Goal: Entertainment & Leisure: Consume media (video, audio)

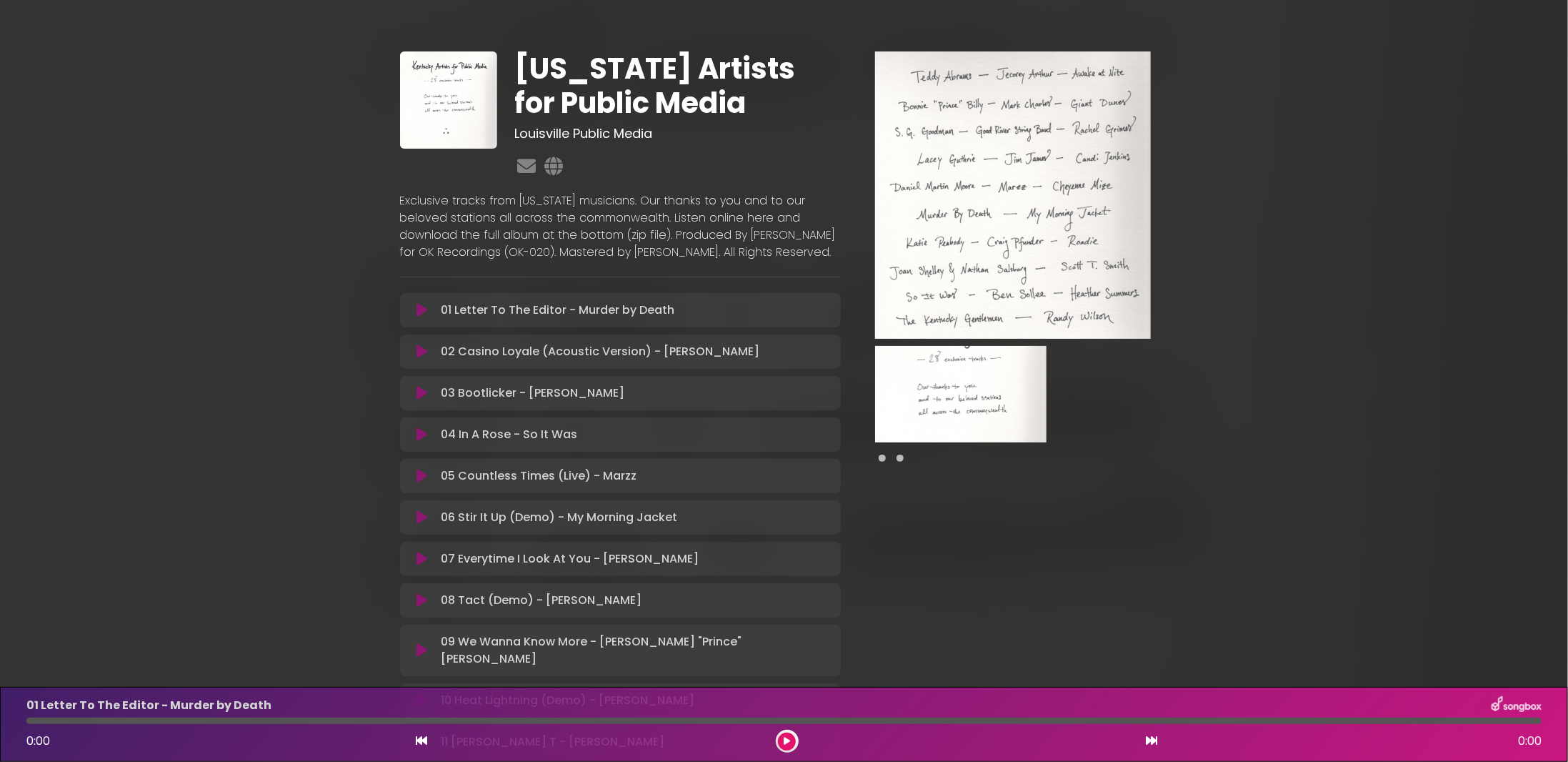
click at [411, 93] on img at bounding box center [448, 100] width 98 height 98
click at [451, 93] on img at bounding box center [448, 100] width 98 height 98
click at [898, 457] on span at bounding box center [900, 457] width 7 height 7
click at [905, 457] on div at bounding box center [1013, 457] width 276 height 17
click at [898, 458] on span at bounding box center [900, 457] width 7 height 7
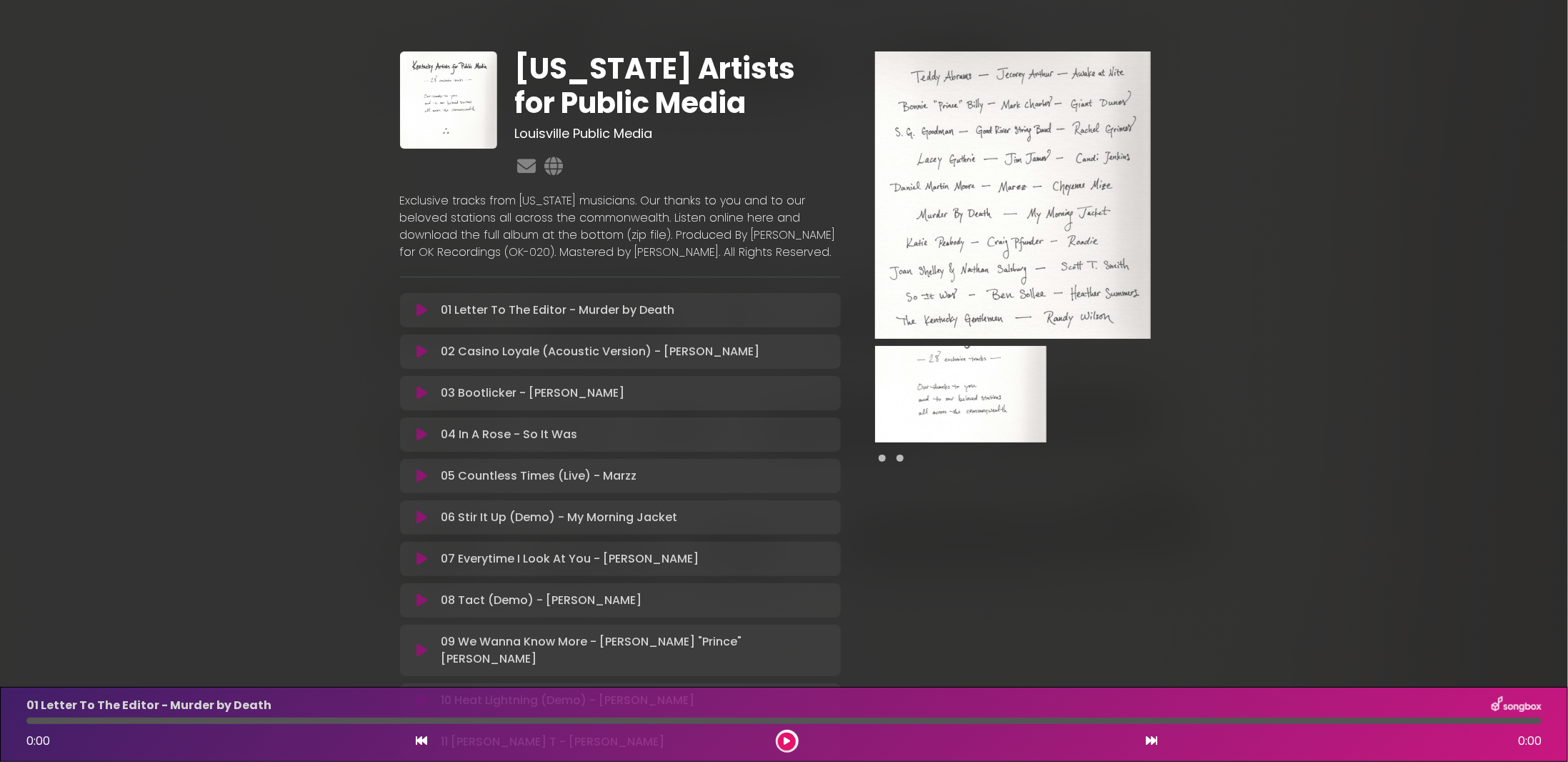
click at [898, 458] on span at bounding box center [900, 457] width 7 height 7
click at [882, 459] on span at bounding box center [882, 457] width 7 height 7
click at [1004, 123] on img at bounding box center [1013, 194] width 276 height 287
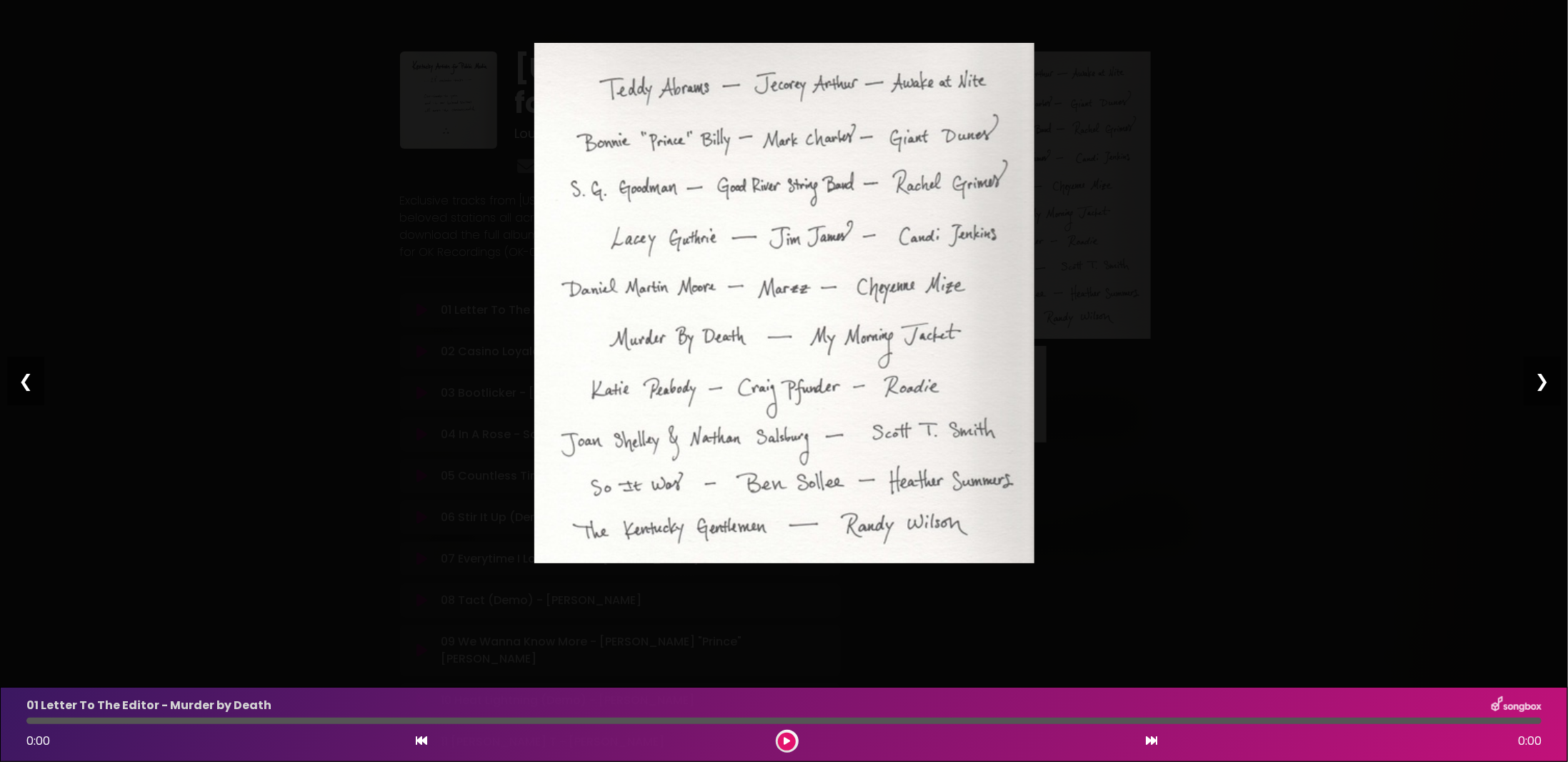
click at [1001, 161] on img at bounding box center [784, 303] width 500 height 520
click at [1060, 148] on div "Pause Play % buffered 00:00 00:00 00:00 Exit fullscreen Enter fullscreen Play ❮…" at bounding box center [784, 381] width 1568 height 762
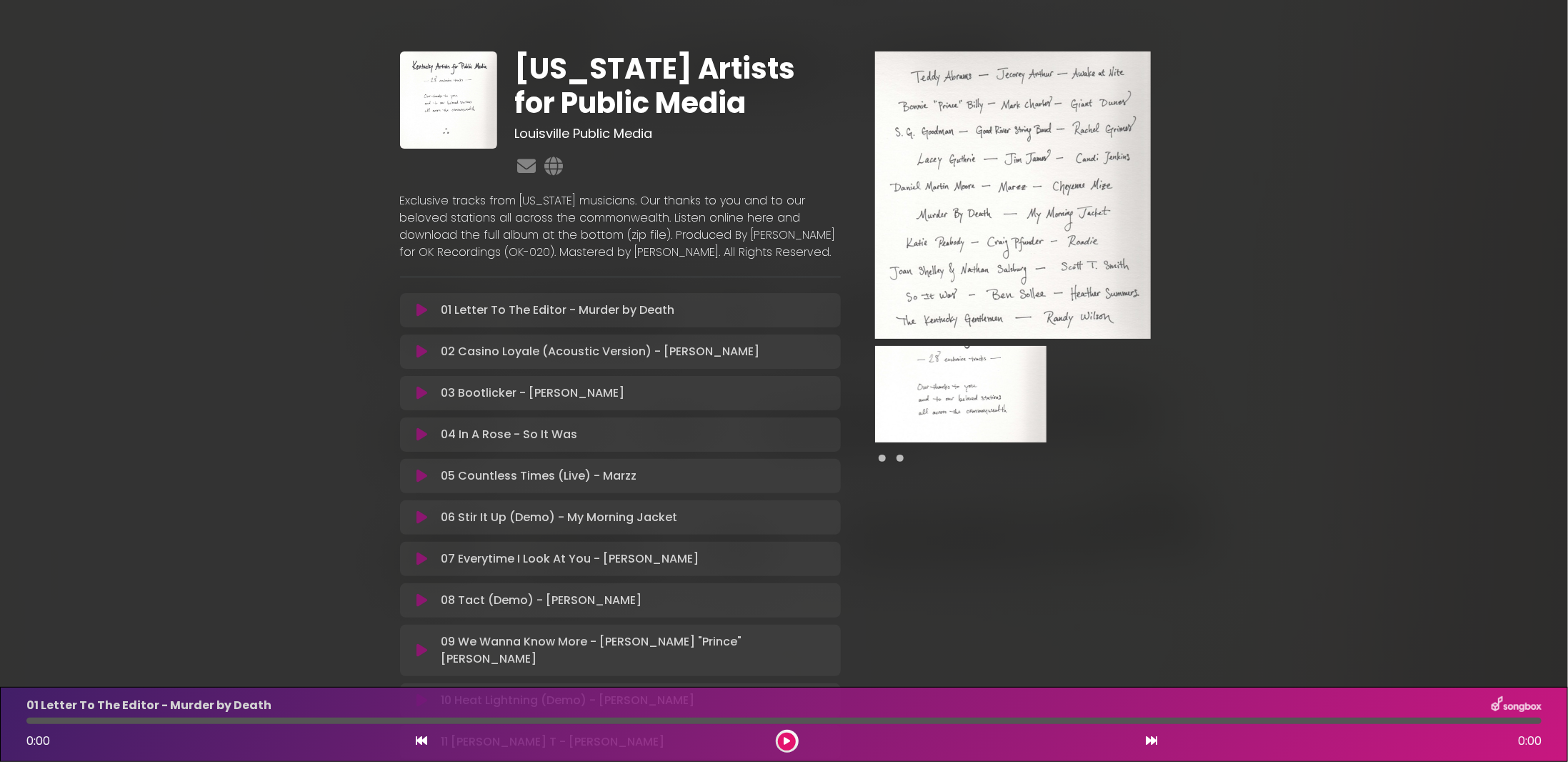
click at [458, 108] on img at bounding box center [448, 100] width 98 height 98
click at [944, 165] on img at bounding box center [1013, 194] width 276 height 287
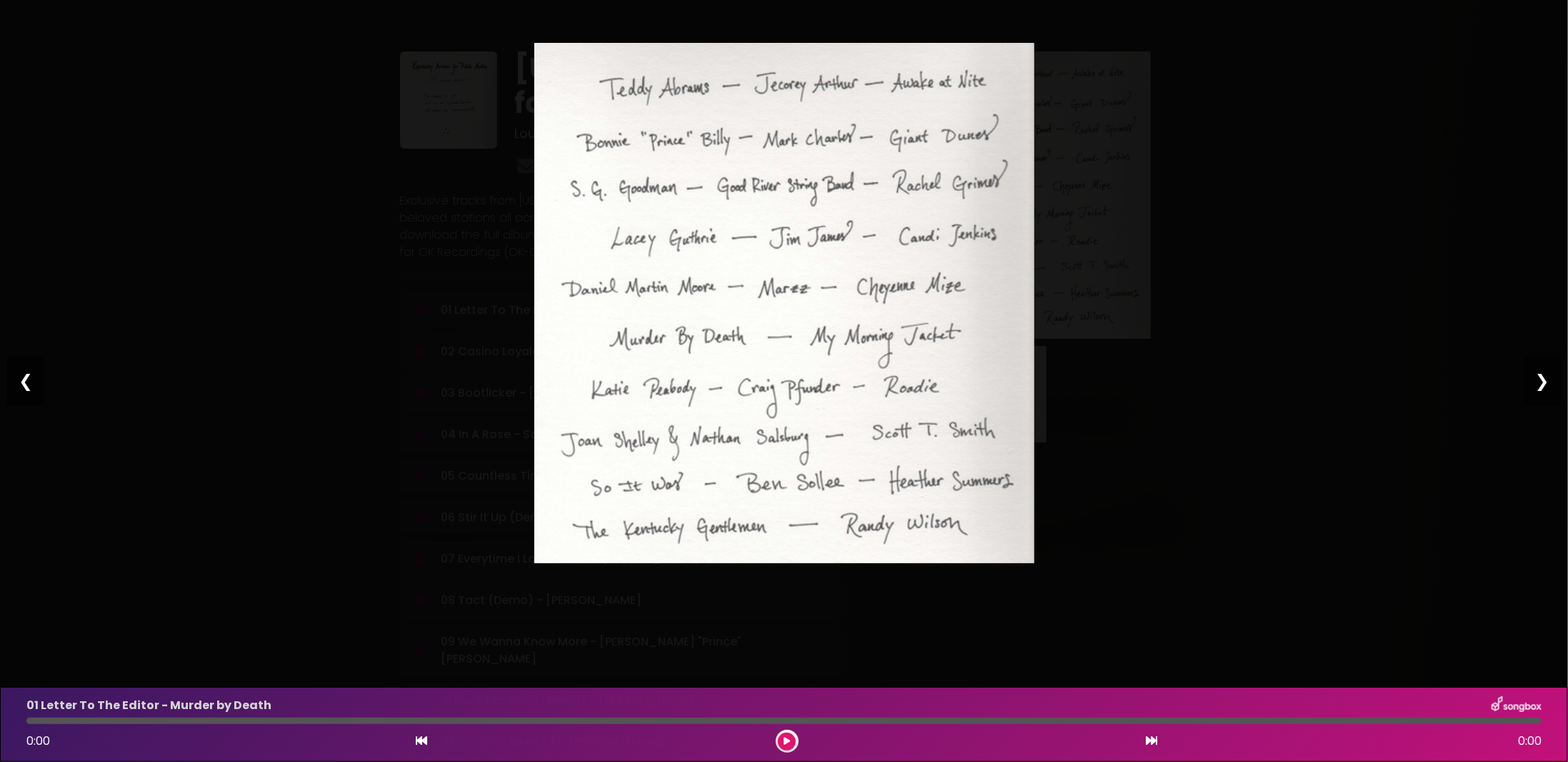
click at [1248, 397] on div "Pause Play % buffered 00:00 00:00 00:00 Exit fullscreen Enter fullscreen Play ❮…" at bounding box center [784, 381] width 1568 height 762
